Goal: Task Accomplishment & Management: Use online tool/utility

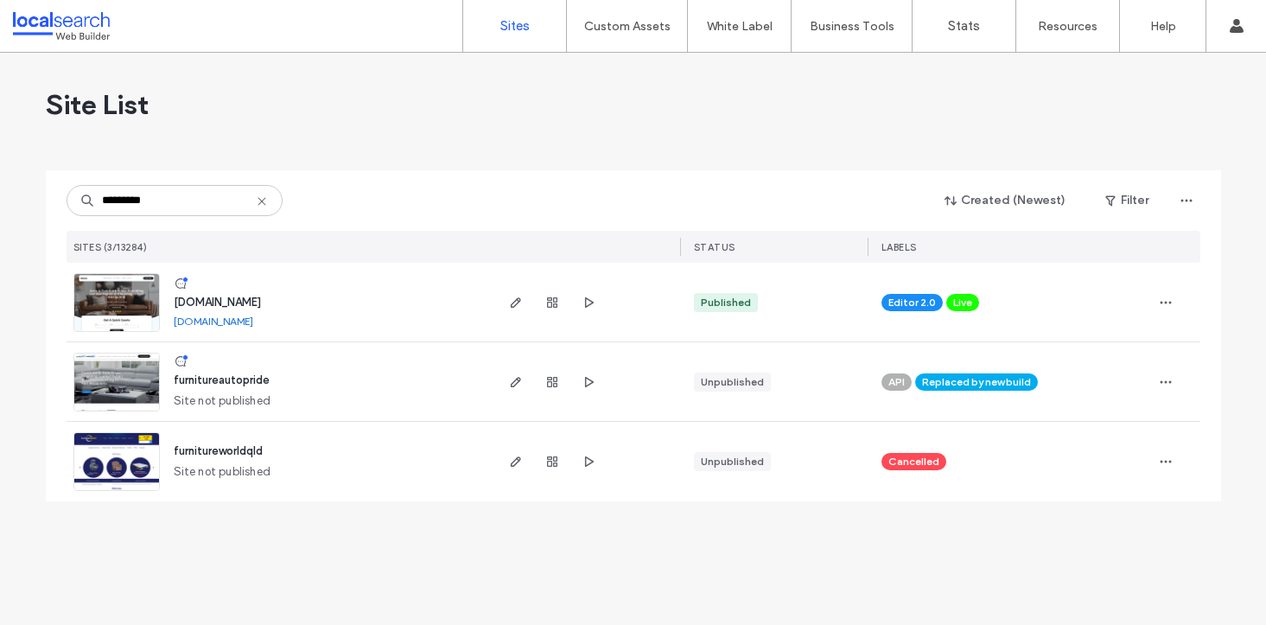
type input "*********"
click at [237, 296] on span "[DOMAIN_NAME]" at bounding box center [217, 302] width 87 height 13
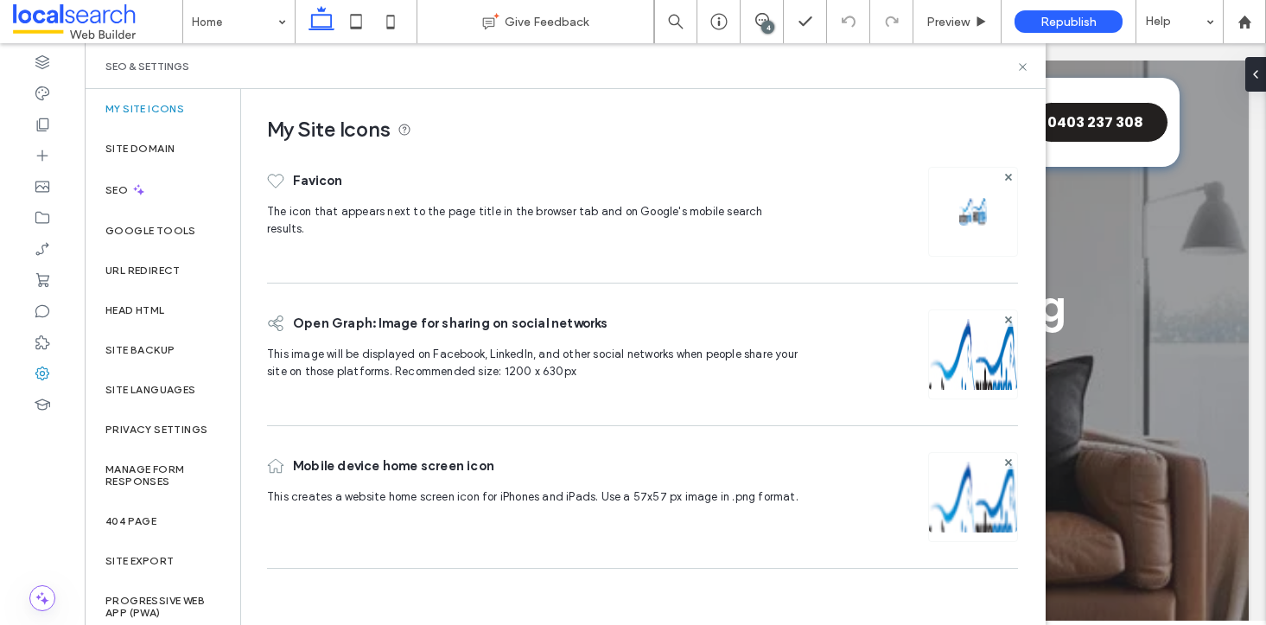
click at [957, 232] on div at bounding box center [973, 212] width 90 height 90
click at [977, 212] on img at bounding box center [973, 212] width 28 height 28
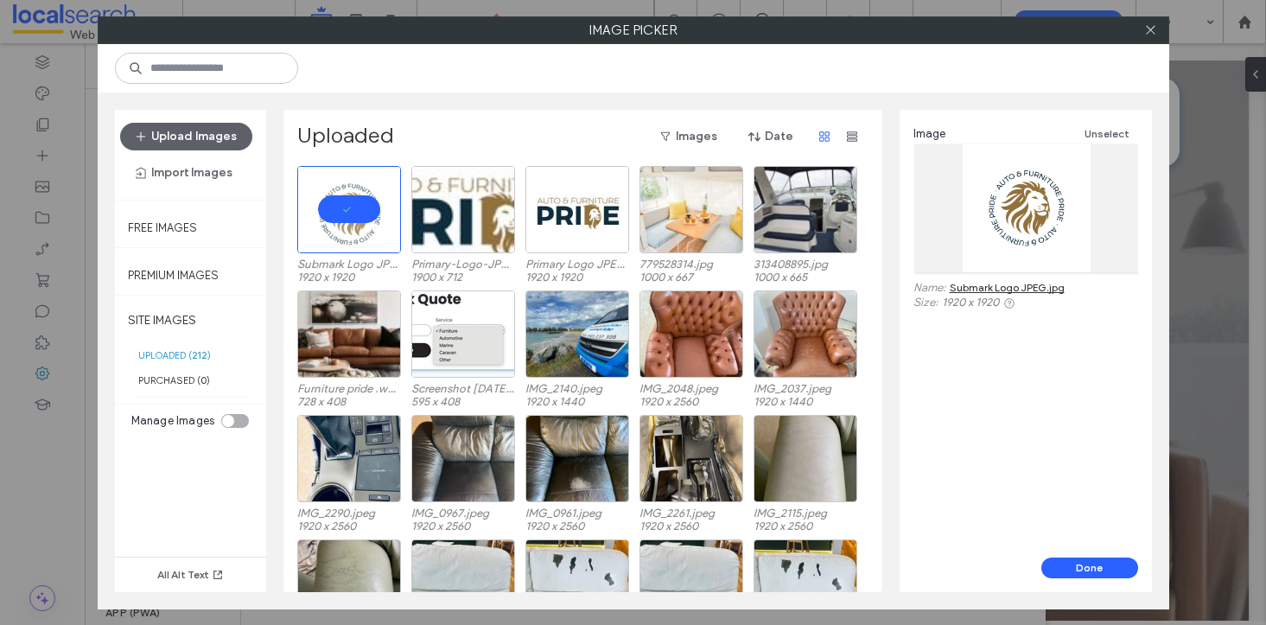
click at [1051, 203] on div at bounding box center [1026, 208] width 225 height 128
click at [1084, 569] on button "Done" at bounding box center [1089, 567] width 97 height 21
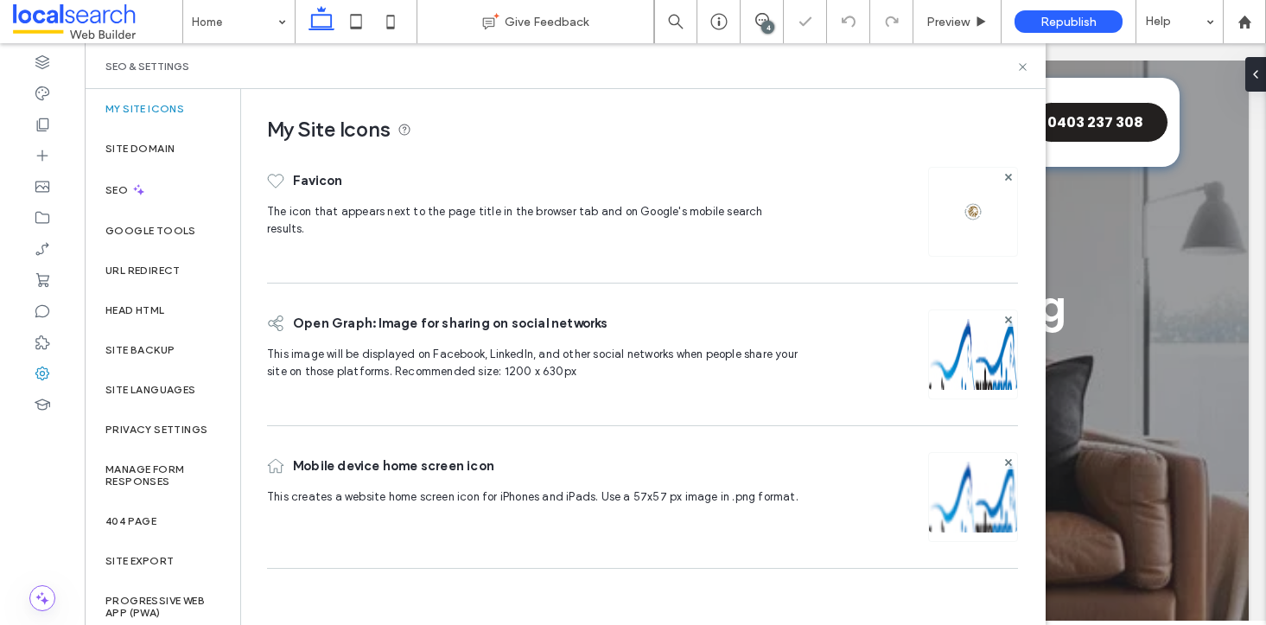
click at [985, 248] on div at bounding box center [973, 212] width 90 height 90
click at [976, 219] on img at bounding box center [973, 212] width 28 height 28
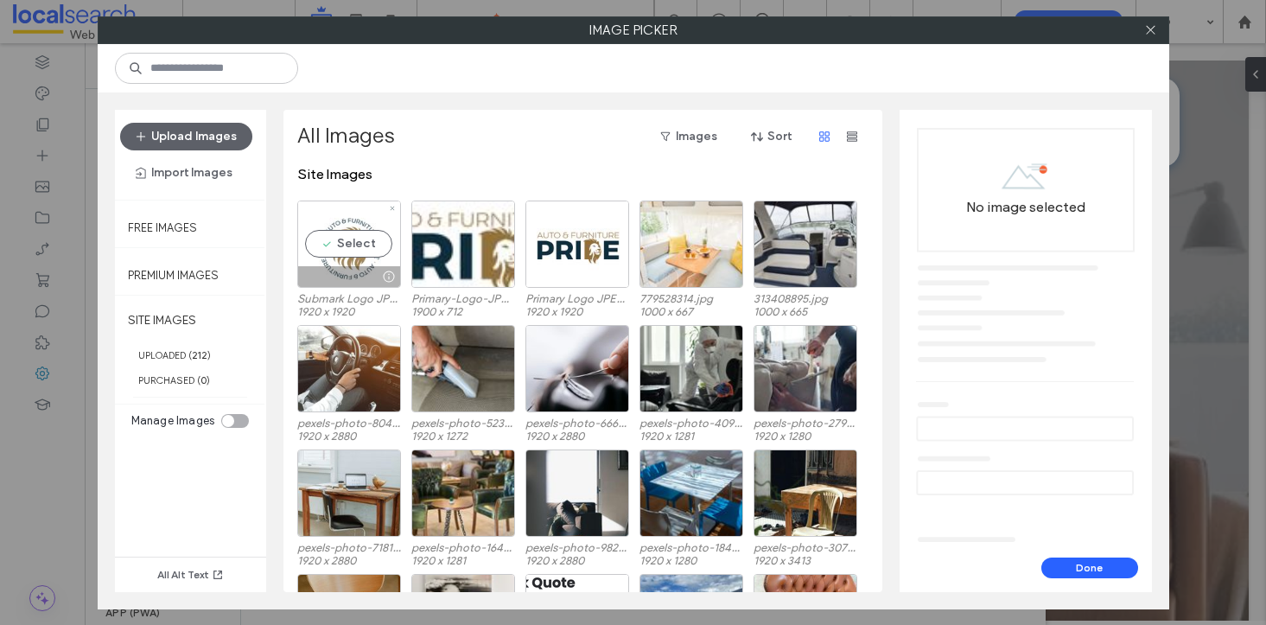
click at [368, 244] on div "Select" at bounding box center [349, 243] width 104 height 87
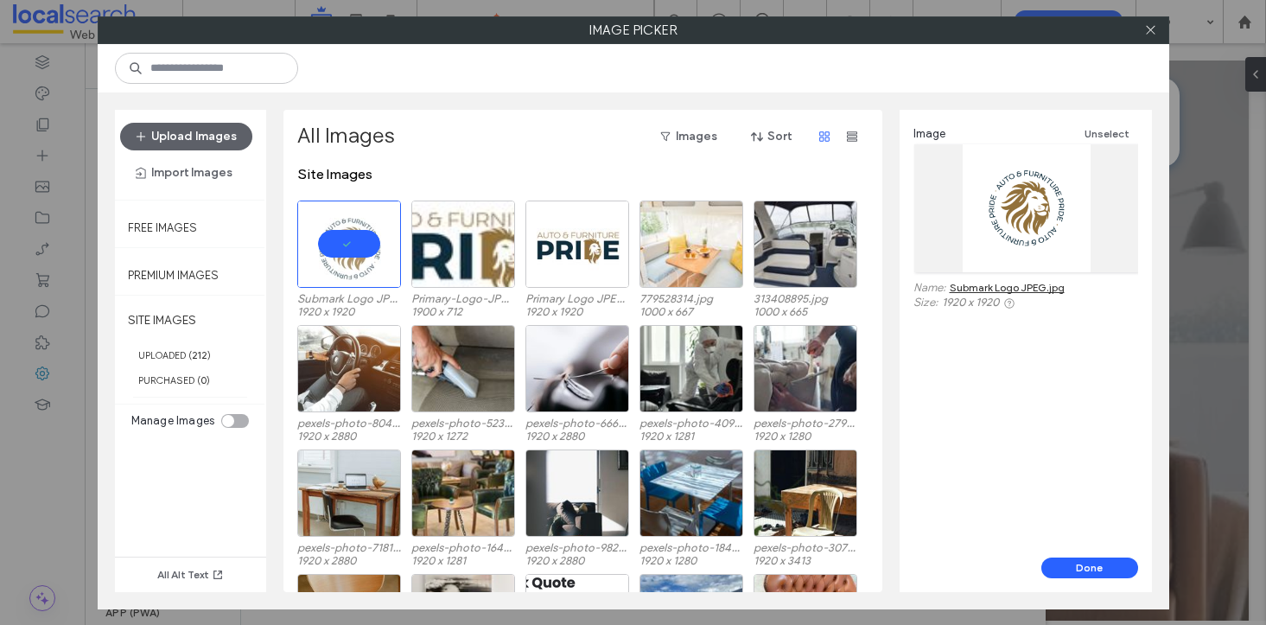
click at [1028, 213] on div at bounding box center [1026, 208] width 225 height 128
click at [1079, 569] on button "Done" at bounding box center [1089, 567] width 97 height 21
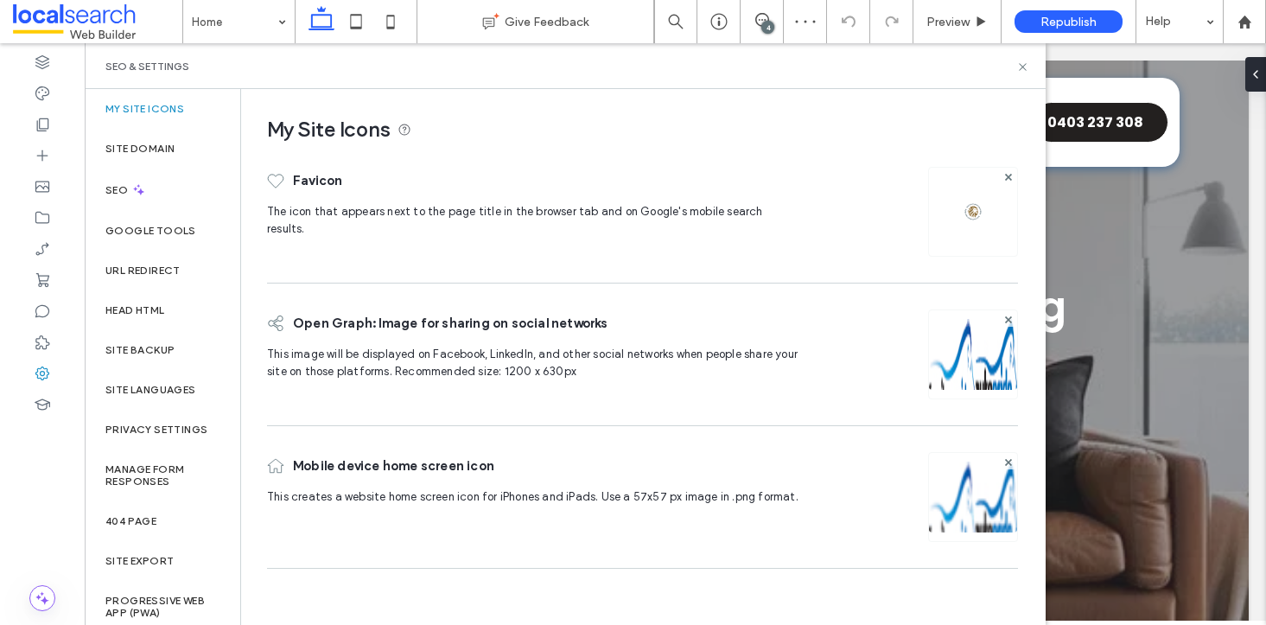
click at [945, 351] on img at bounding box center [973, 378] width 88 height 118
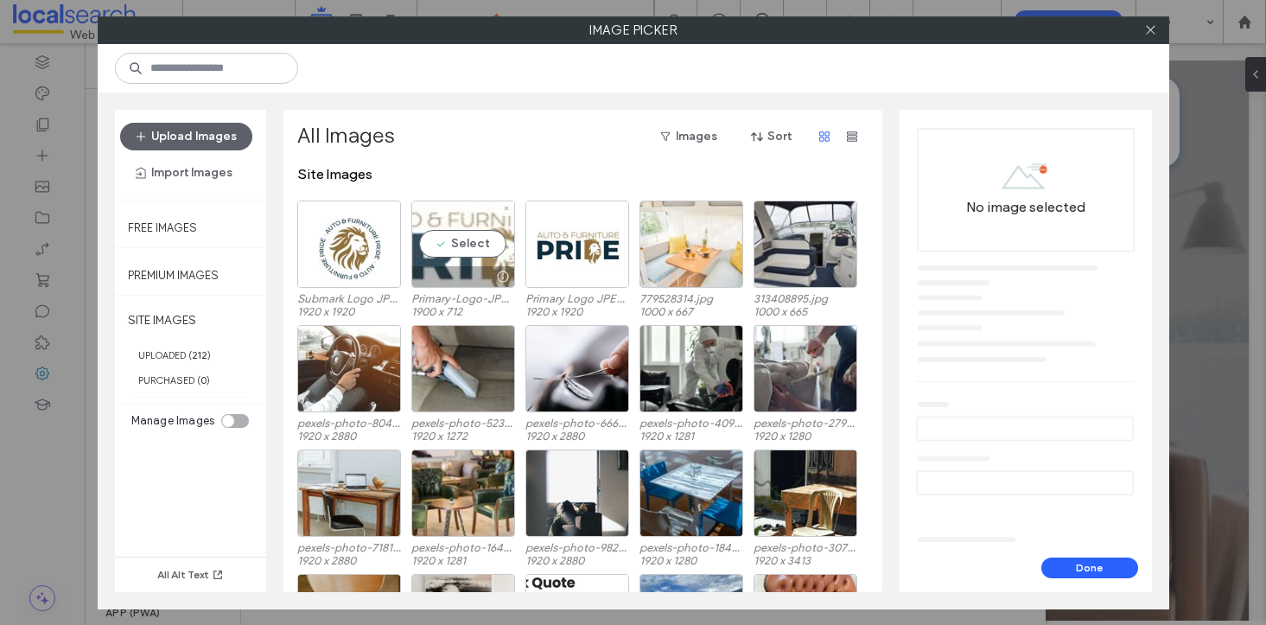
click at [446, 253] on div "Select" at bounding box center [463, 243] width 104 height 87
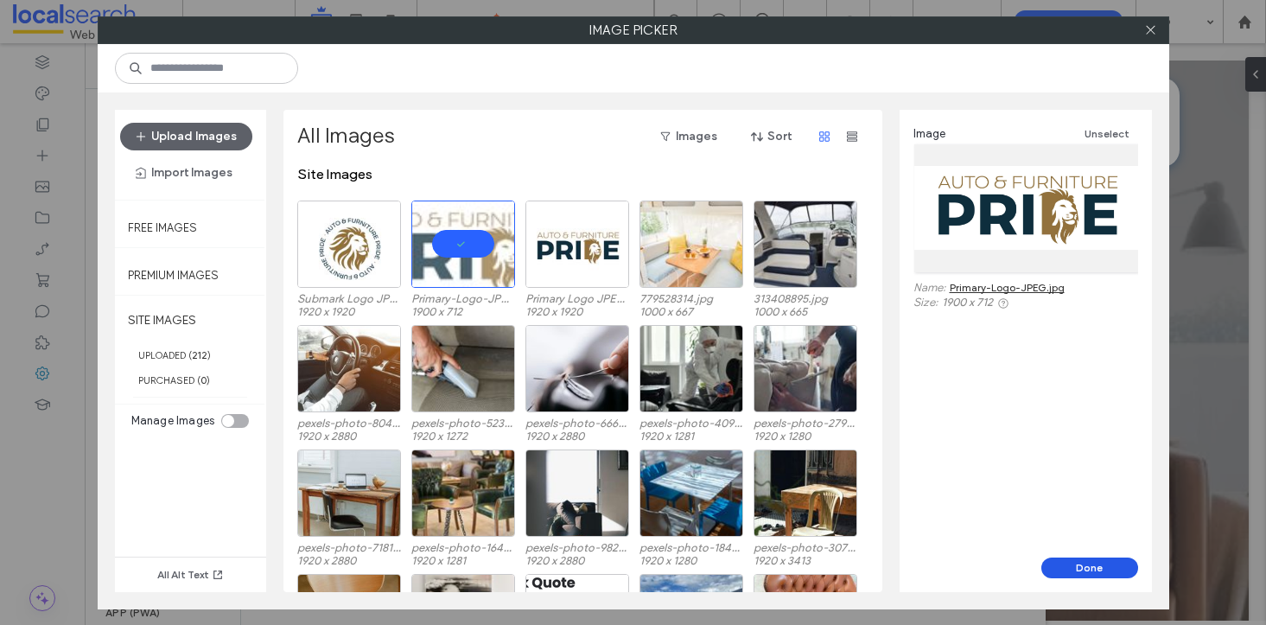
click at [1079, 566] on button "Done" at bounding box center [1089, 567] width 97 height 21
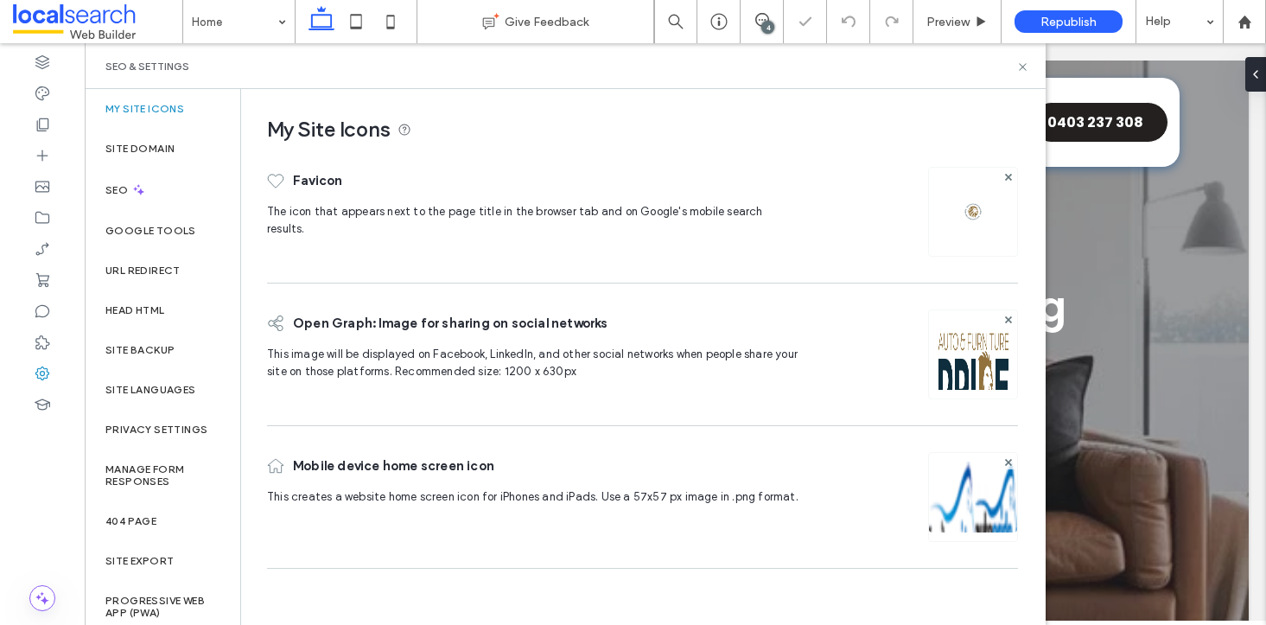
click at [959, 489] on img at bounding box center [973, 520] width 88 height 118
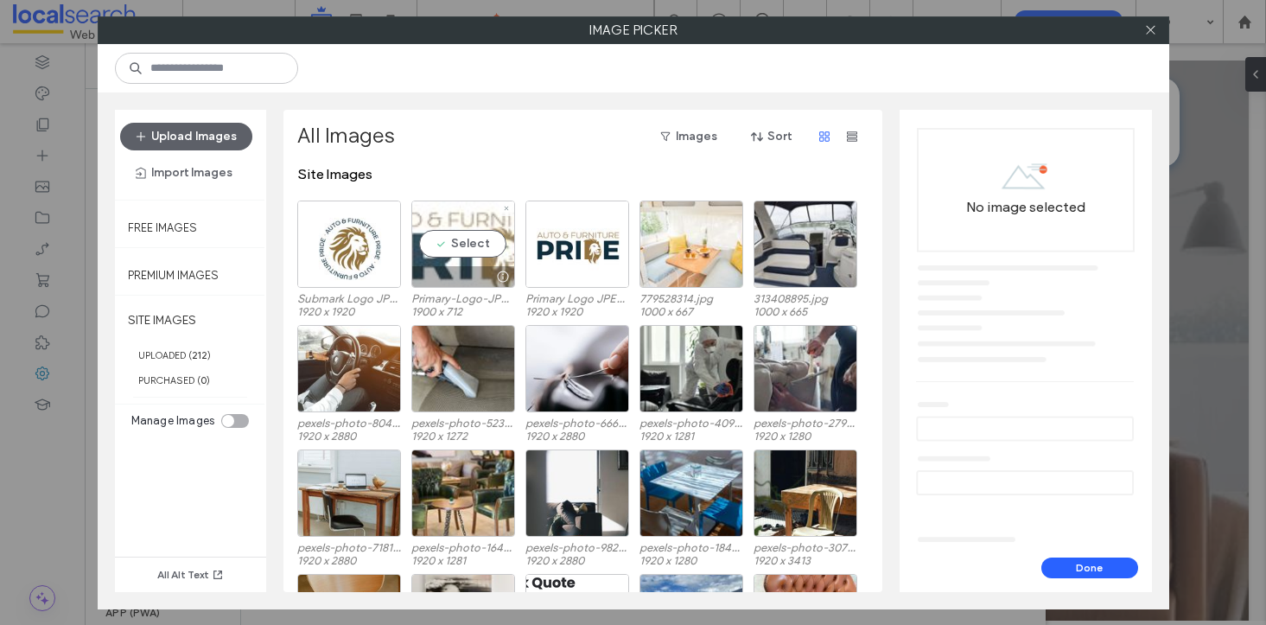
click at [478, 248] on div "Select" at bounding box center [463, 243] width 104 height 87
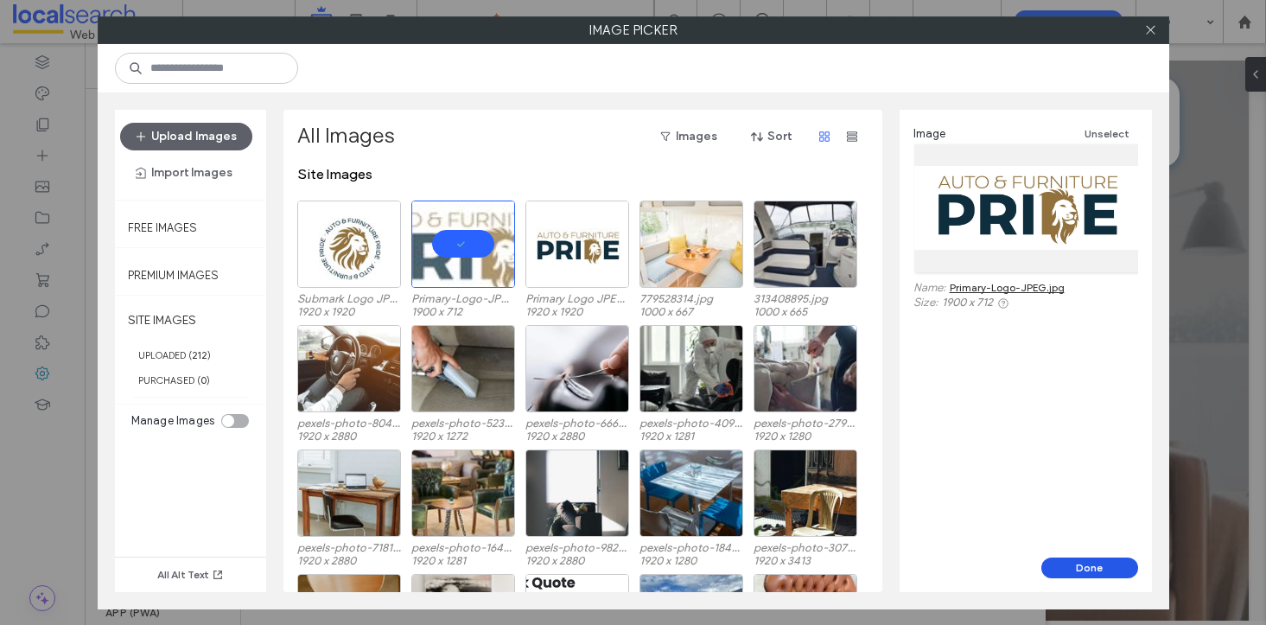
click at [1084, 566] on button "Done" at bounding box center [1089, 567] width 97 height 21
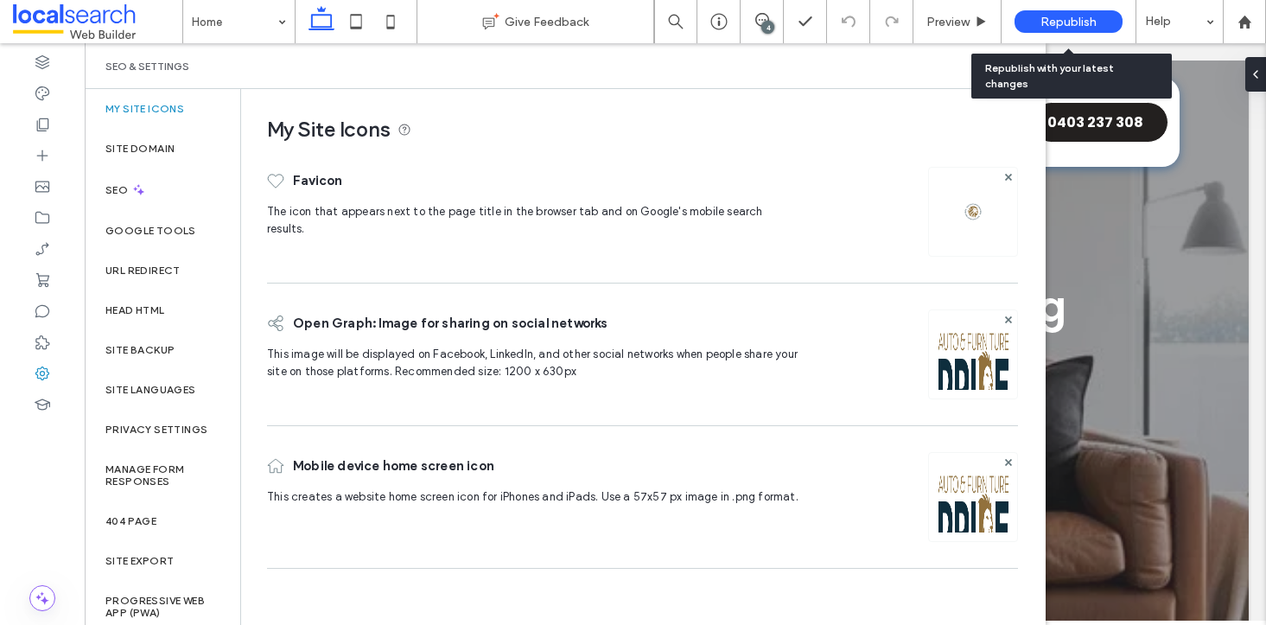
click at [1077, 33] on div "Republish" at bounding box center [1068, 21] width 108 height 43
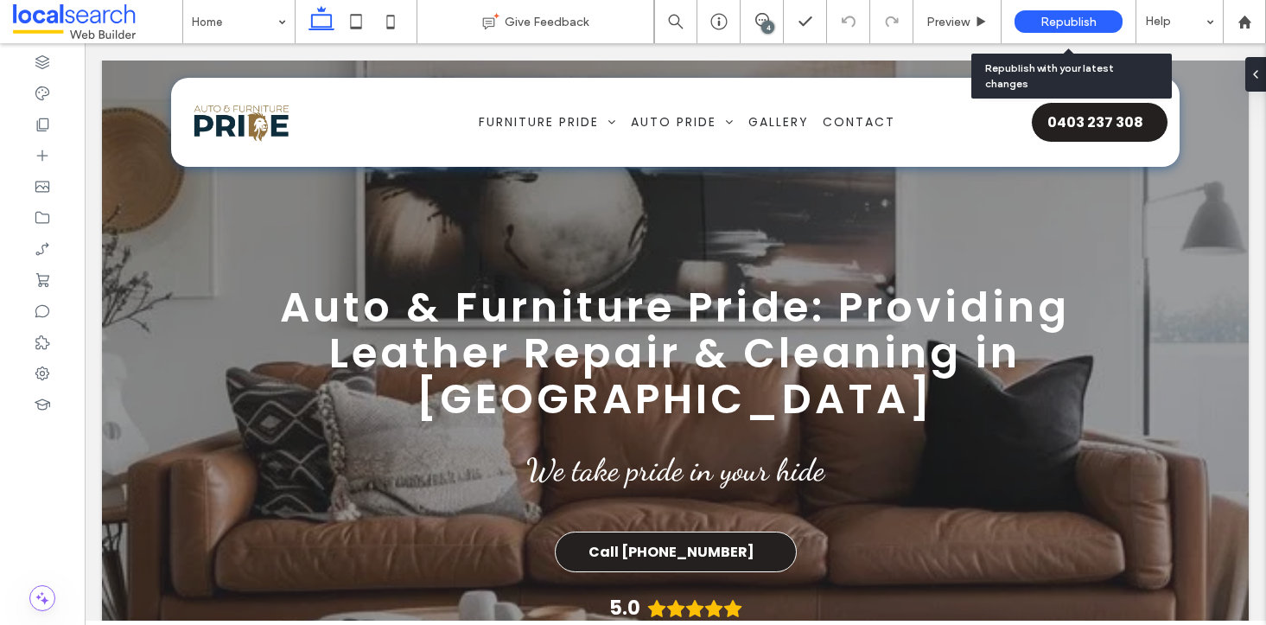
click at [1073, 18] on span "Republish" at bounding box center [1068, 22] width 56 height 15
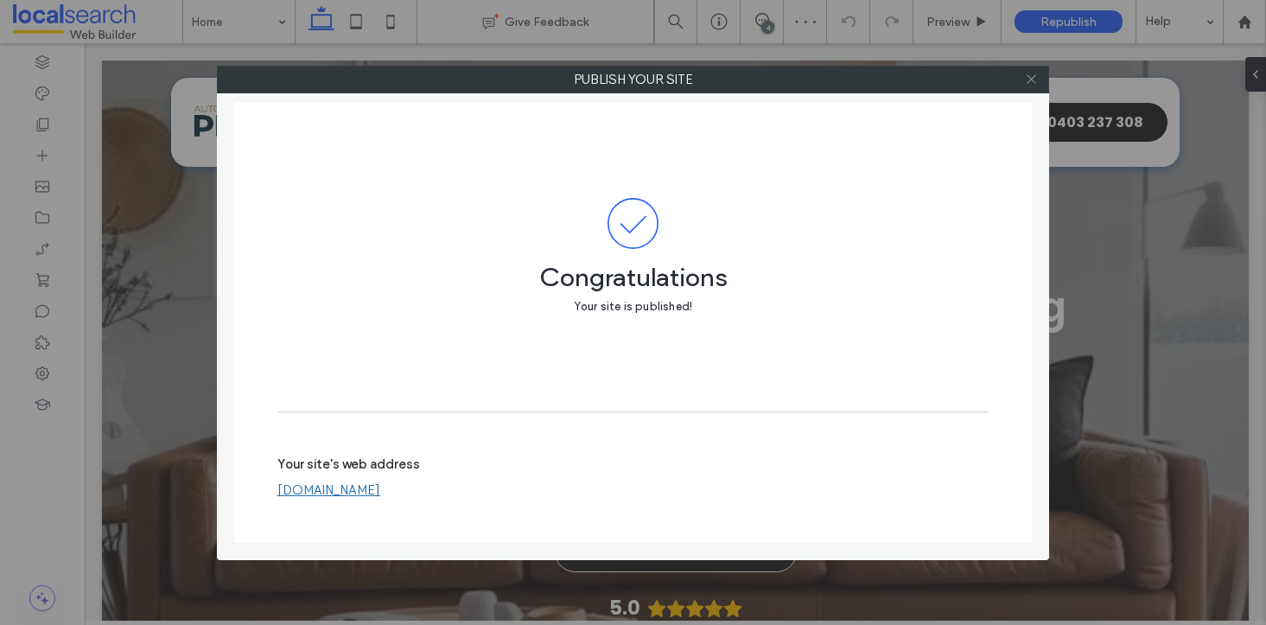
click at [1031, 83] on icon at bounding box center [1031, 79] width 13 height 13
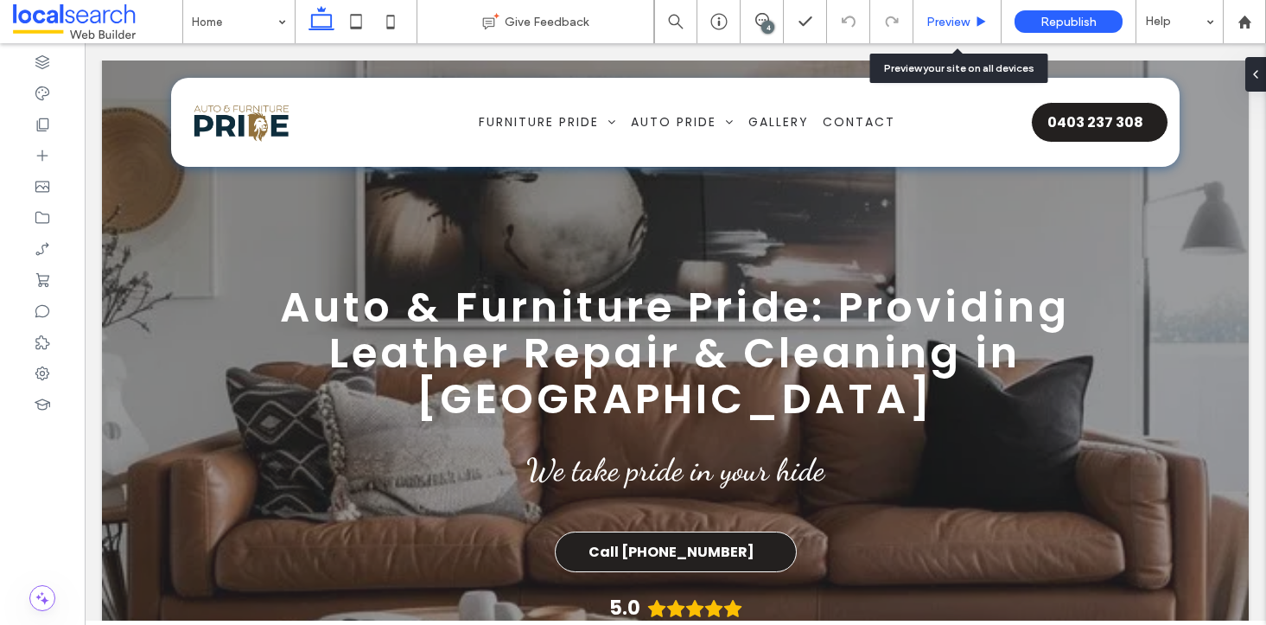
click at [952, 19] on span "Preview" at bounding box center [947, 22] width 43 height 15
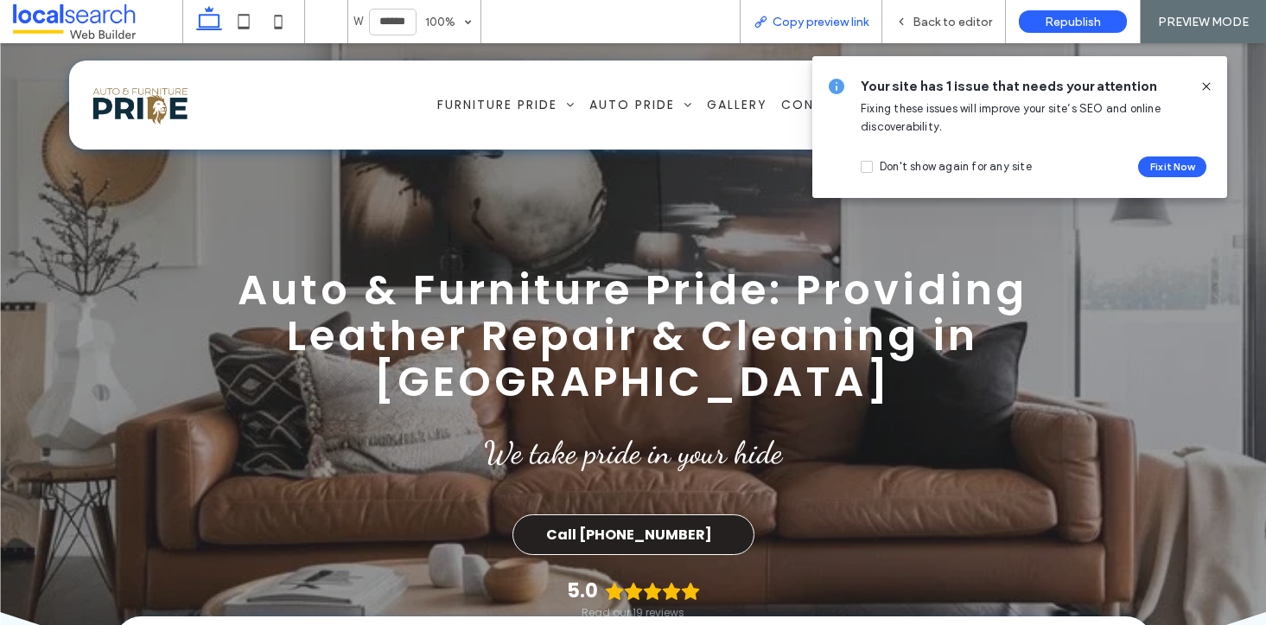
click at [857, 24] on span "Copy preview link" at bounding box center [821, 22] width 96 height 15
